Goal: Task Accomplishment & Management: Complete application form

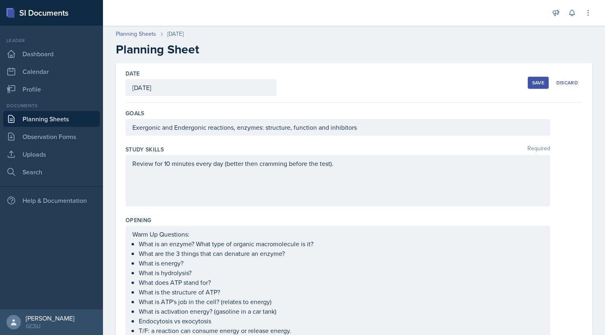
scroll to position [414, 0]
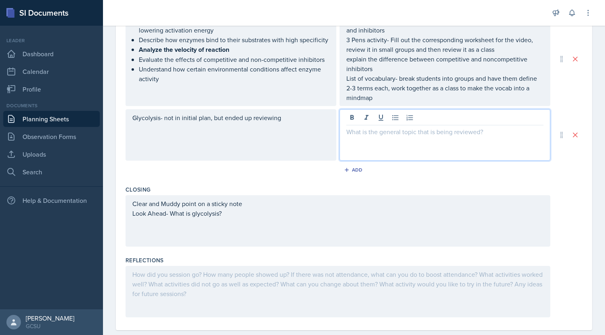
click at [359, 139] on div at bounding box center [444, 134] width 211 height 51
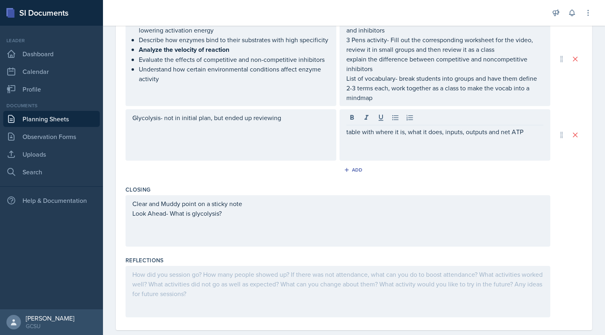
click at [226, 128] on div "Glycolysis- not in initial plan, but ended up reviewing" at bounding box center [230, 134] width 211 height 51
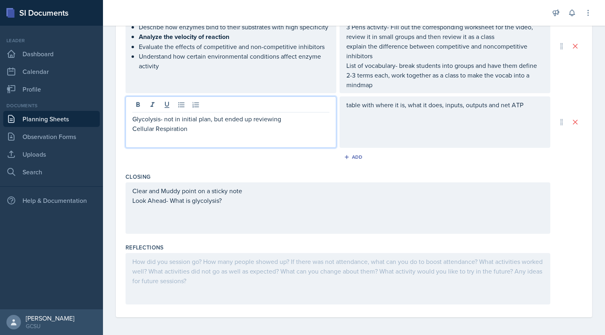
click at [388, 117] on div "table with where it is, what it does, inputs, outputs and net ATP" at bounding box center [444, 109] width 197 height 19
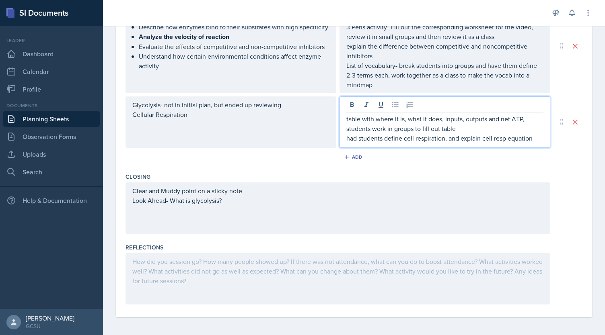
click at [277, 283] on div at bounding box center [337, 278] width 425 height 51
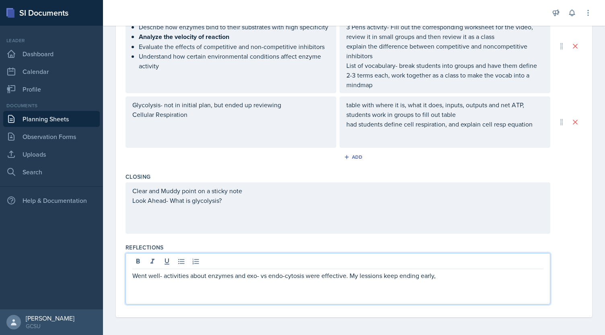
click at [371, 276] on p "Went well- activities about enzymes and exo- vs endo-cytosis were effective. My…" at bounding box center [337, 276] width 411 height 10
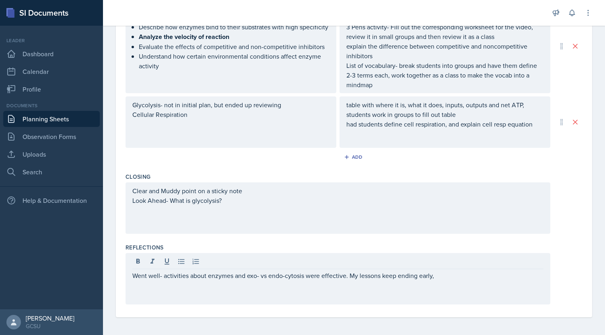
click at [433, 283] on div "Went well- activities about enzymes and exo- vs endo-cytosis were effective. My…" at bounding box center [337, 278] width 425 height 51
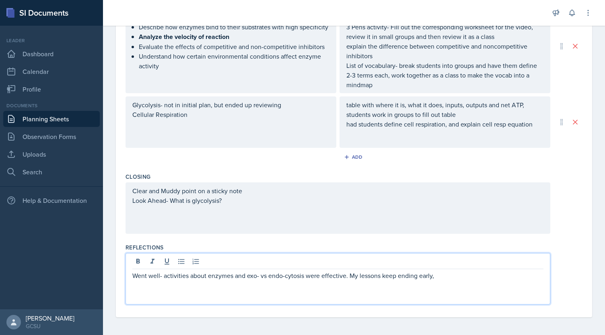
click at [444, 273] on p "Went well- activities about enzymes and exo- vs endo-cytosis were effective. My…" at bounding box center [337, 276] width 411 height 10
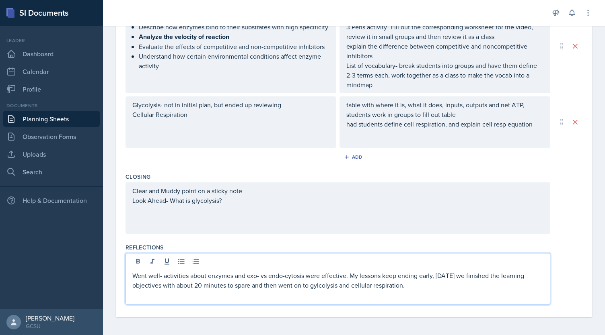
click at [320, 287] on p "Went well- activities about enzymes and exo- vs endo-cytosis were effective. My…" at bounding box center [337, 280] width 411 height 19
click at [328, 283] on p "Went well- activities about enzymes and exo- vs endo-cytosis were effective. My…" at bounding box center [337, 280] width 411 height 19
copy p "gylcolysis"
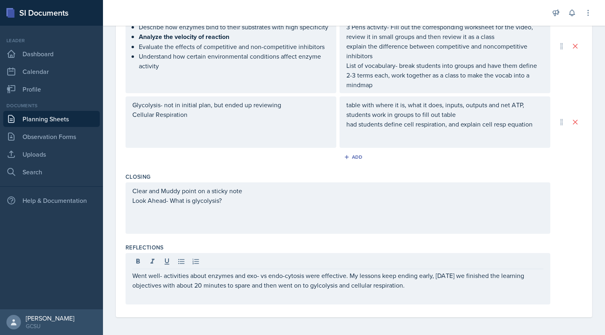
click at [346, 288] on div "Went well- activities about enzymes and exo- vs endo-cytosis were effective. My…" at bounding box center [337, 278] width 425 height 51
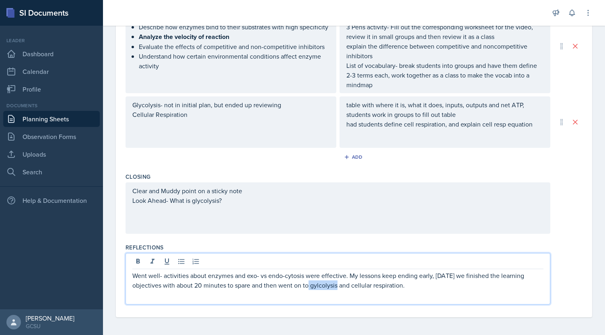
click at [325, 284] on p "Went well- activities about enzymes and exo- vs endo-cytosis were effective. My…" at bounding box center [337, 280] width 411 height 19
click at [408, 284] on p "Went well- activities about enzymes and exo- vs endo-cytosis were effective. My…" at bounding box center [337, 280] width 411 height 19
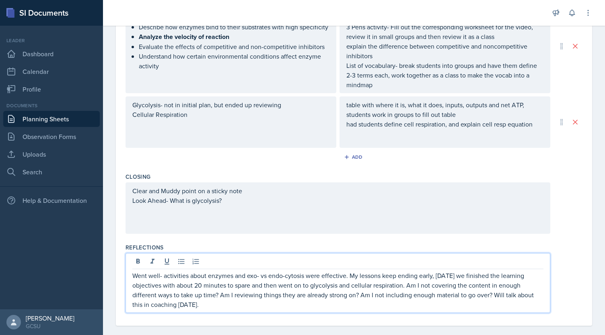
click at [495, 299] on p "Went well- activities about enzymes and exo- vs endo-cytosis were effective. My…" at bounding box center [337, 290] width 411 height 39
click at [498, 294] on p "Went well- activities about enzymes and exo- vs endo-cytosis were effective. My…" at bounding box center [337, 290] width 411 height 39
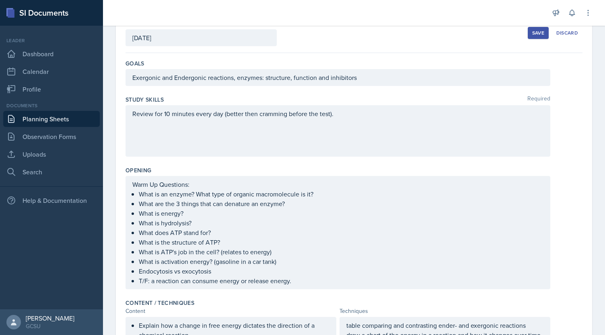
scroll to position [0, 0]
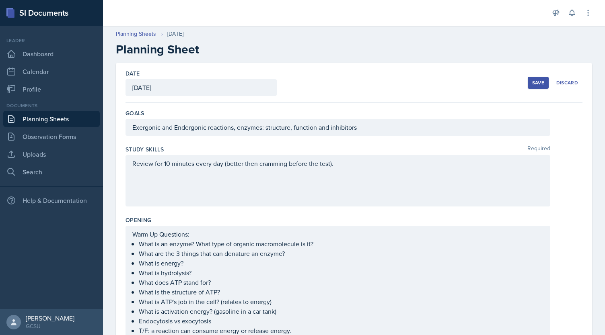
click at [536, 84] on div "Save" at bounding box center [538, 83] width 12 height 6
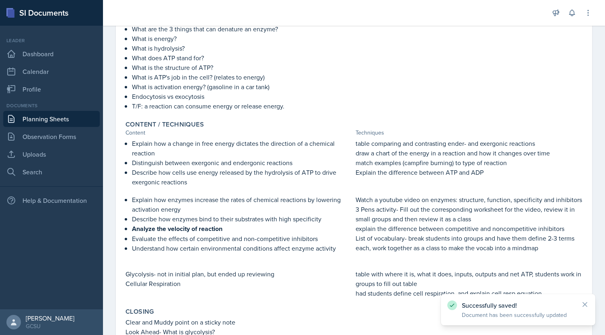
scroll to position [274, 0]
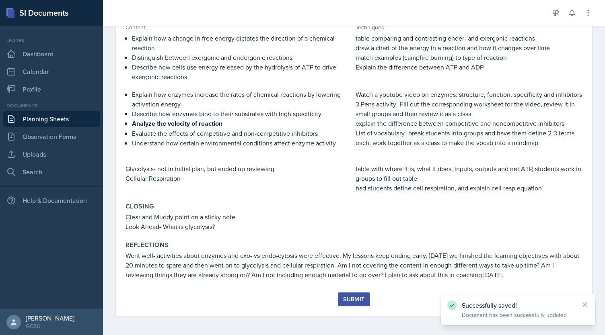
click at [356, 300] on div "Submit" at bounding box center [353, 299] width 21 height 6
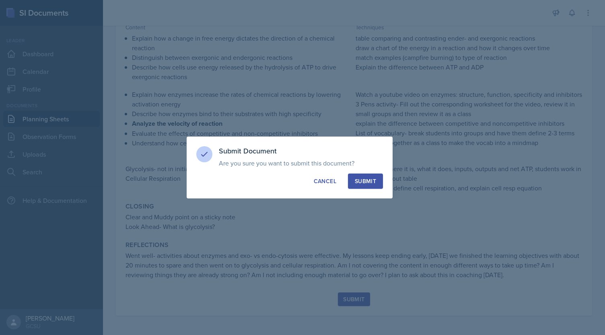
click at [372, 186] on button "Submit" at bounding box center [365, 181] width 35 height 15
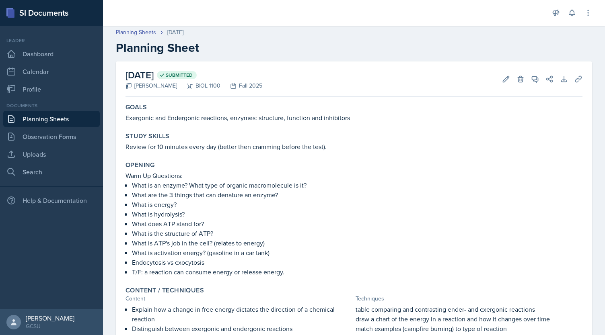
scroll to position [0, 0]
